Goal: Information Seeking & Learning: Get advice/opinions

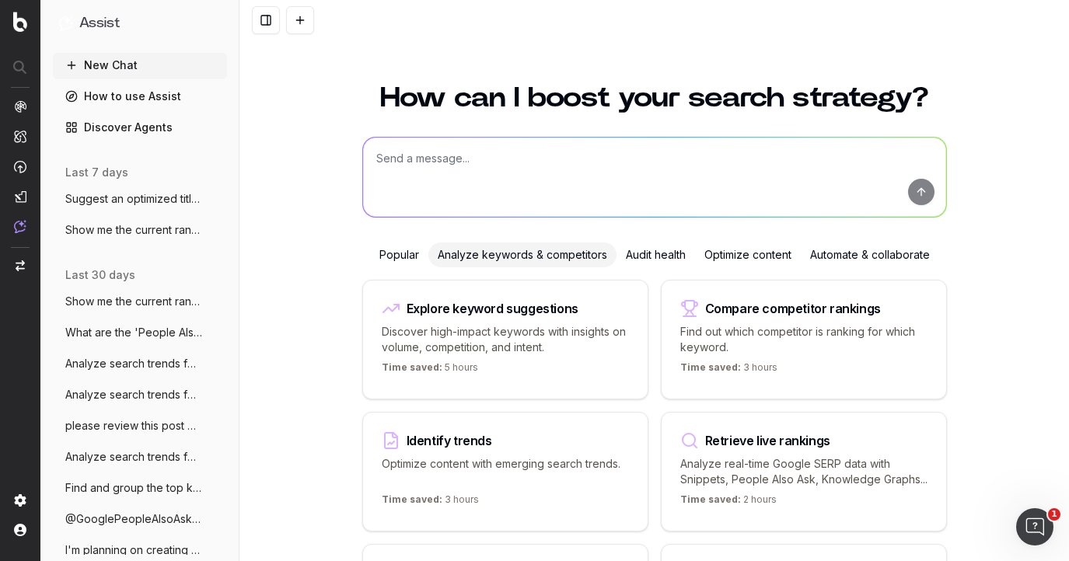
scroll to position [47, 0]
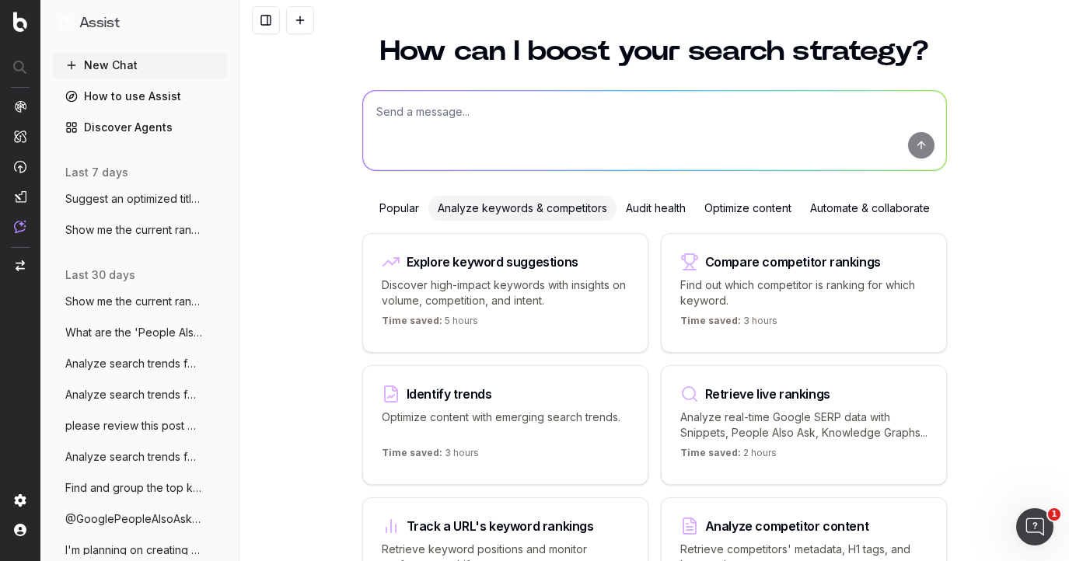
click at [768, 277] on p "Find out which competitor is ranking for which keyword." at bounding box center [803, 292] width 247 height 31
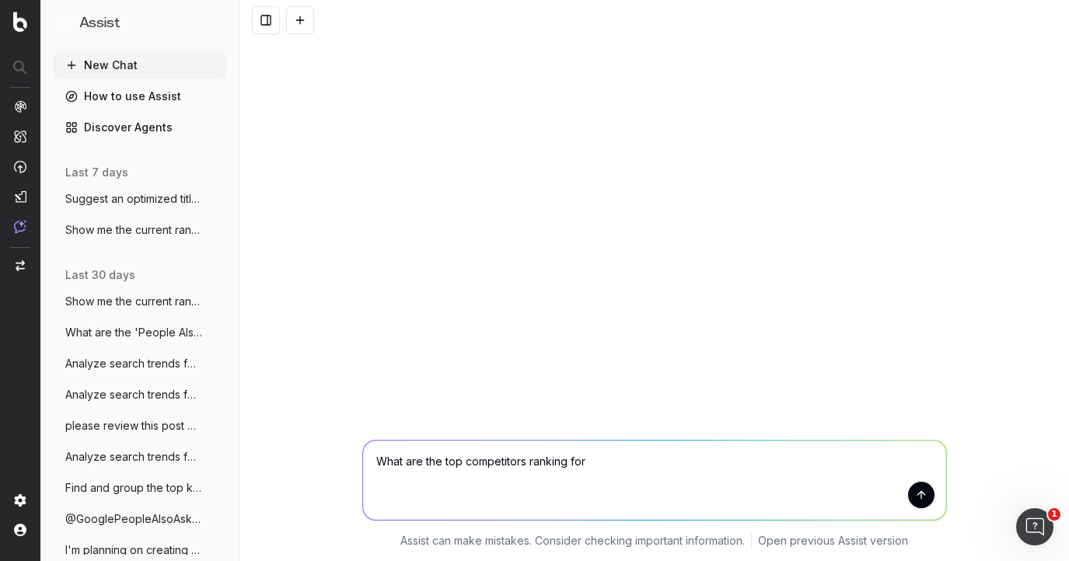
scroll to position [0, 0]
type textarea "What are the top competitors ranking for christmas activities for kids"
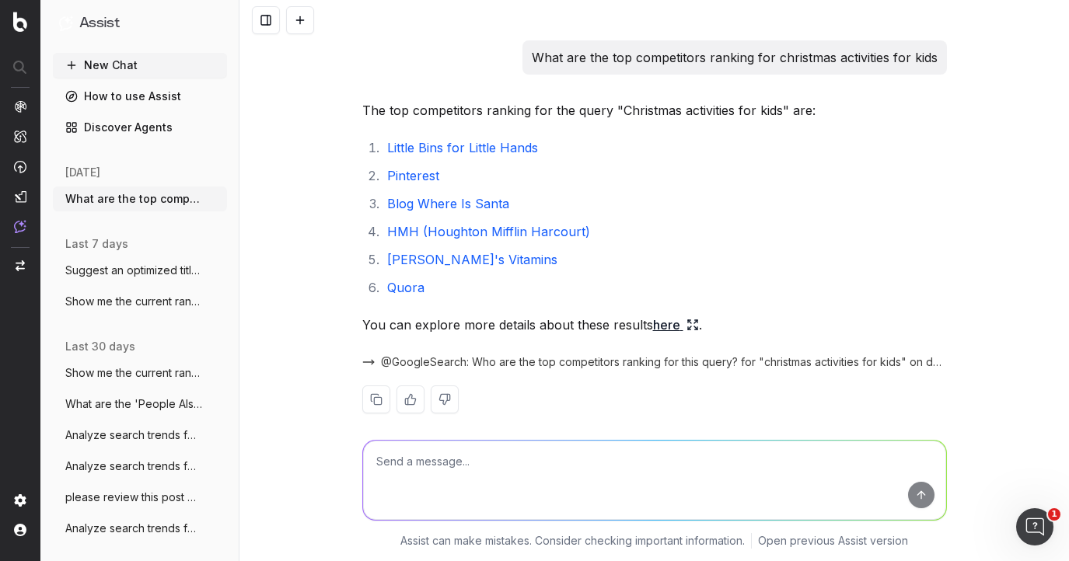
scroll to position [17, 0]
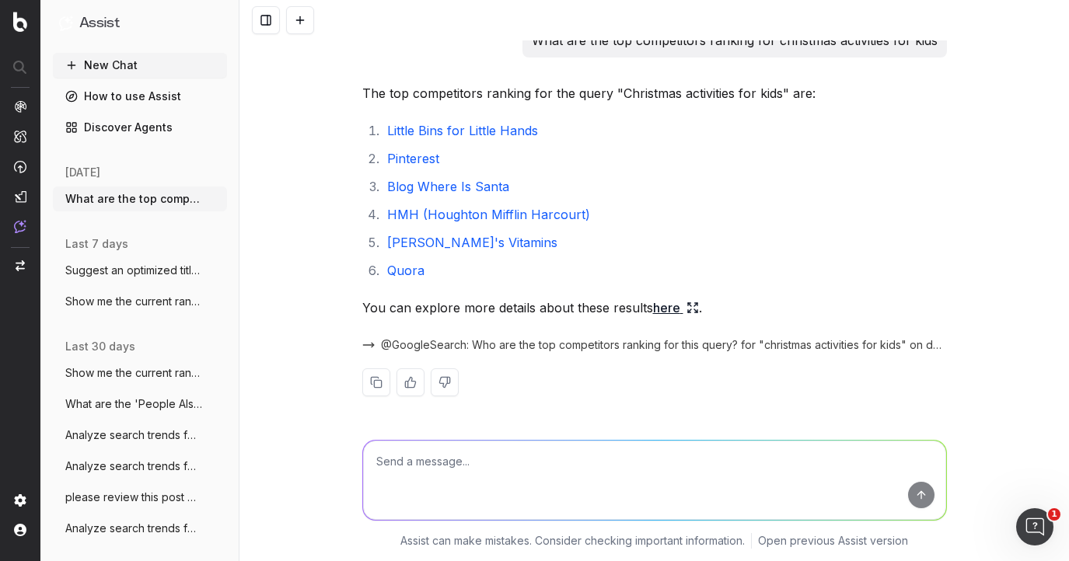
click at [666, 307] on link "here" at bounding box center [676, 308] width 46 height 22
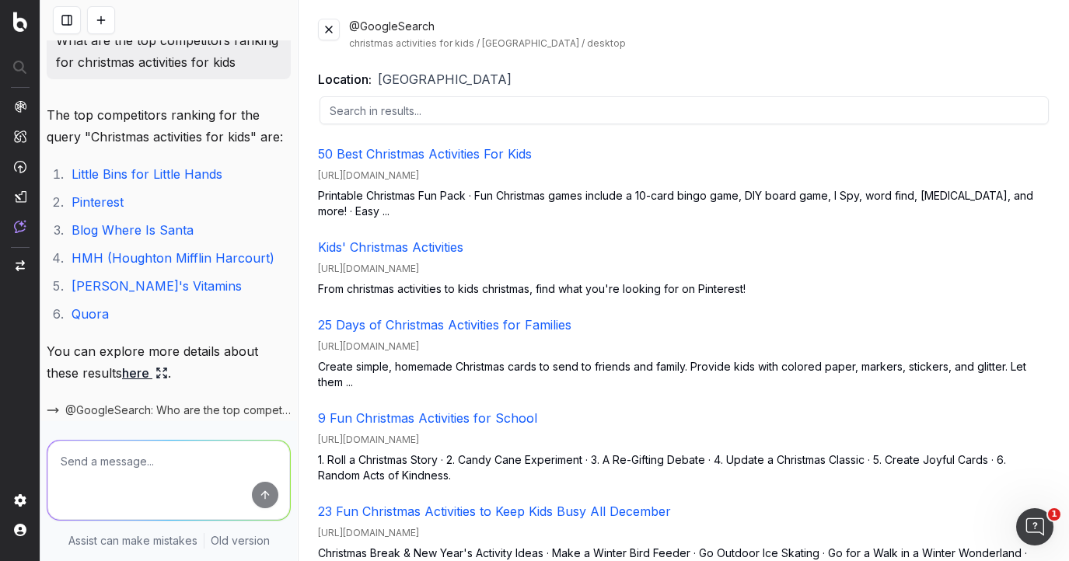
scroll to position [0, 0]
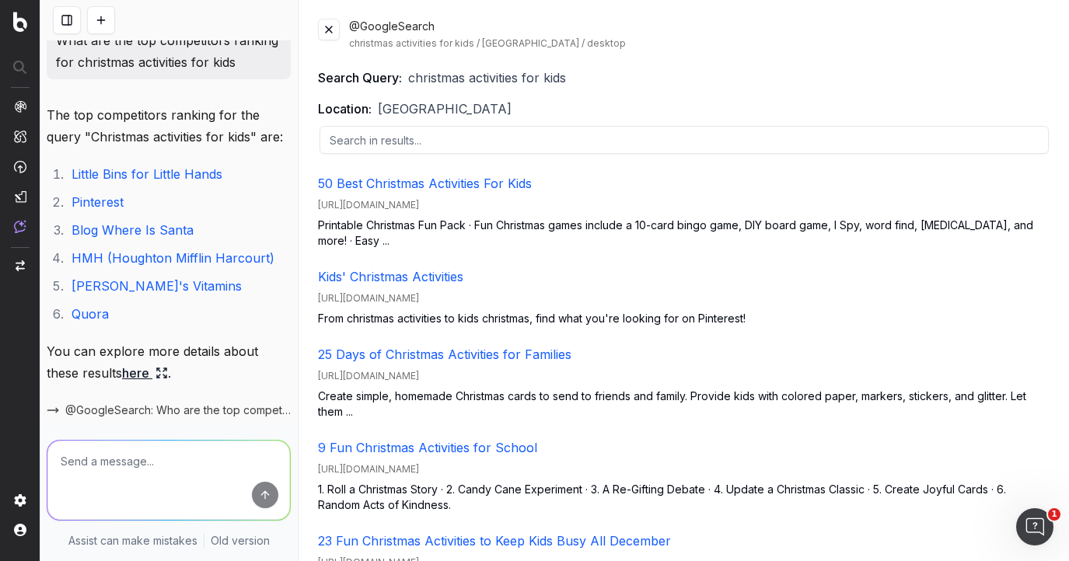
scroll to position [42, 0]
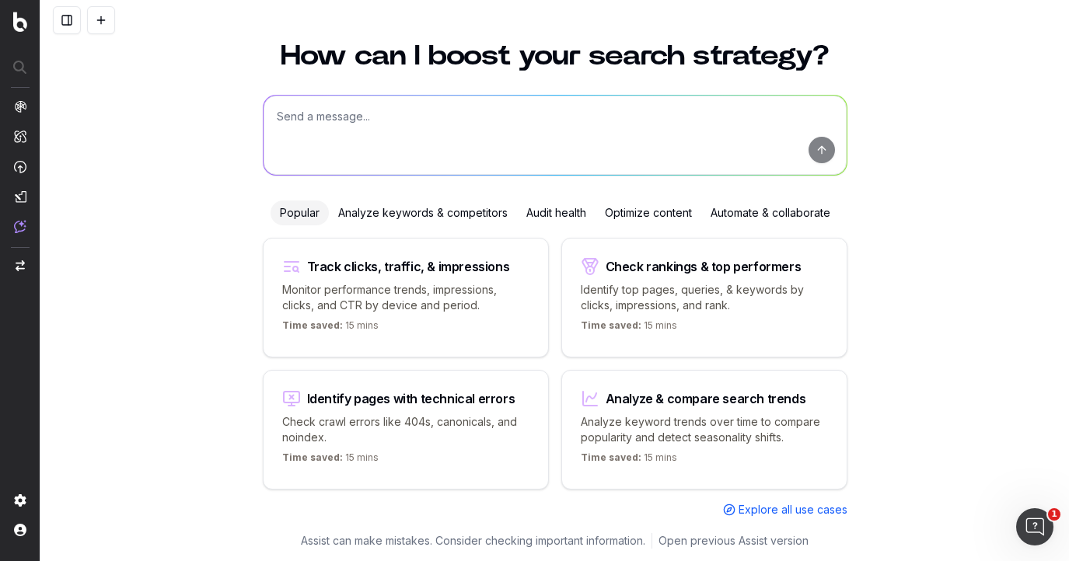
click at [438, 212] on div "Analyze keywords & competitors" at bounding box center [423, 213] width 188 height 25
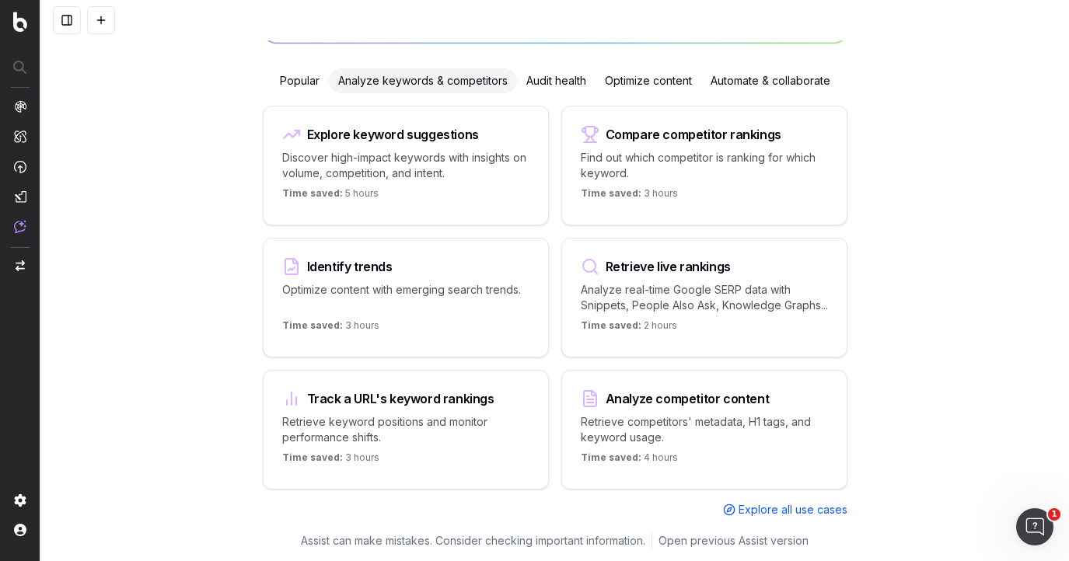
click at [658, 153] on p "Find out which competitor is ranking for which keyword." at bounding box center [704, 165] width 247 height 31
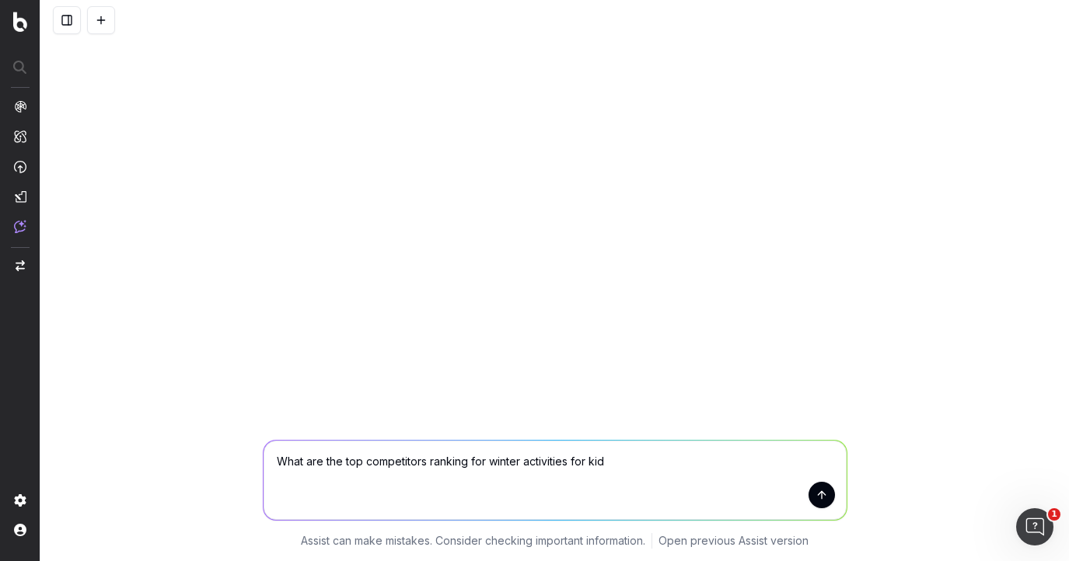
type textarea "What are the top competitors ranking for winter activities for kids"
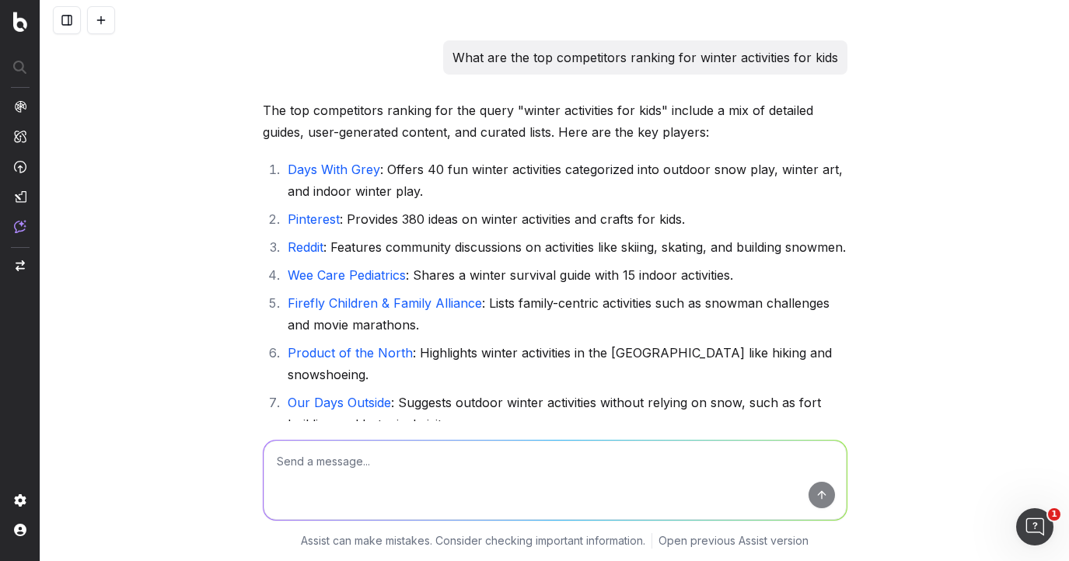
click at [358, 166] on link "Days With Grey" at bounding box center [334, 170] width 92 height 16
